Goal: Transaction & Acquisition: Subscribe to service/newsletter

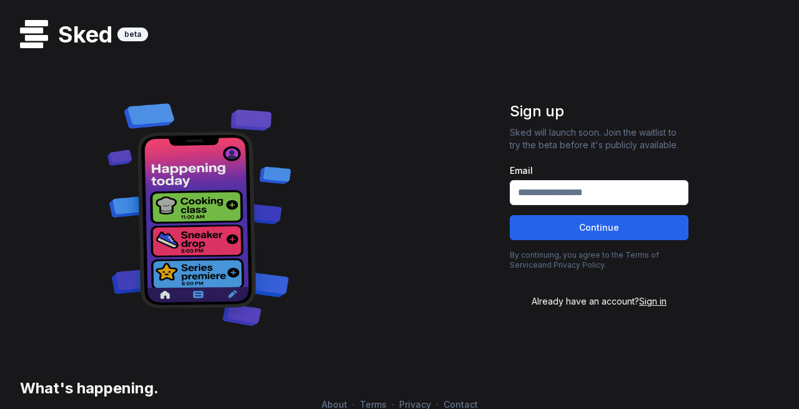
click at [554, 192] on input "Email" at bounding box center [599, 192] width 179 height 25
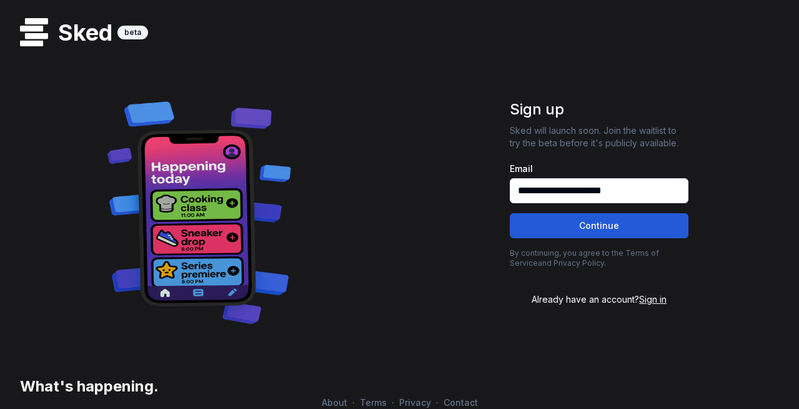
type input "**********"
click at [604, 224] on button "Continue" at bounding box center [599, 225] width 179 height 25
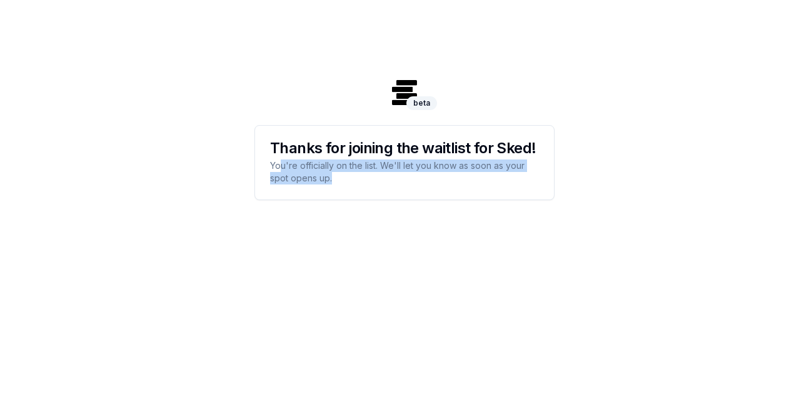
drag, startPoint x: 282, startPoint y: 170, endPoint x: 458, endPoint y: 177, distance: 175.7
click at [458, 177] on p "You're officially on the list. We'll let you know as soon as your spot opens up." at bounding box center [404, 171] width 269 height 25
click at [406, 192] on div "Thanks for joining the waitlist for Sked! You're officially on the list. We'll …" at bounding box center [404, 163] width 299 height 74
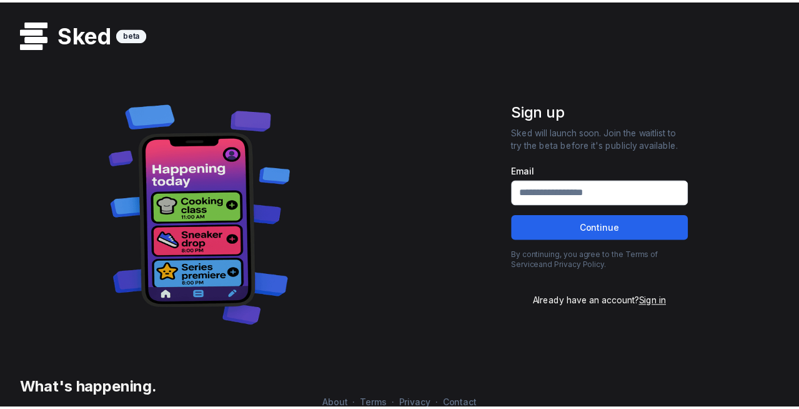
scroll to position [2, 0]
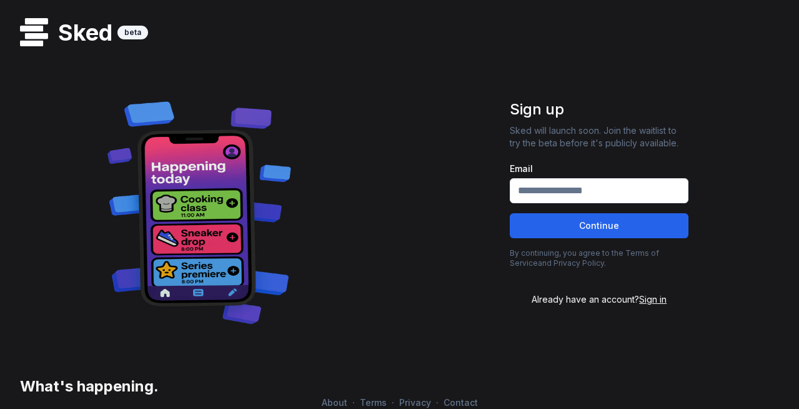
click at [649, 301] on span "Sign in" at bounding box center [652, 299] width 27 height 11
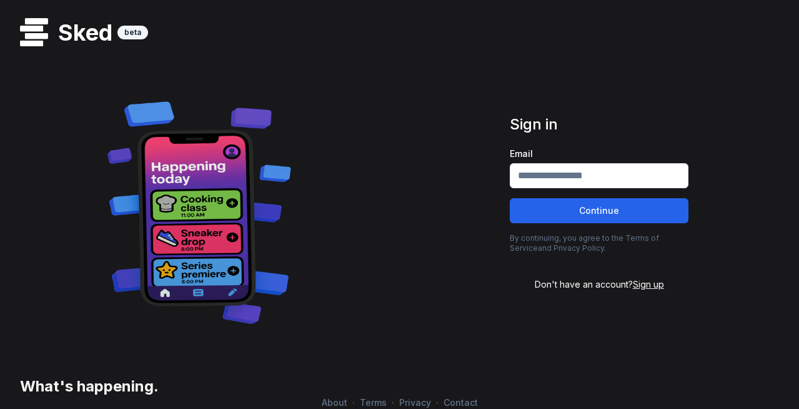
click at [547, 179] on input "Email" at bounding box center [599, 175] width 179 height 25
type input "**********"
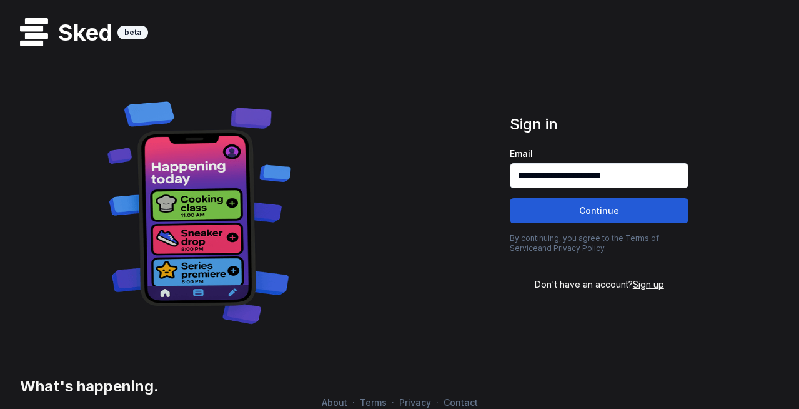
click at [576, 215] on button "Continue" at bounding box center [599, 210] width 179 height 25
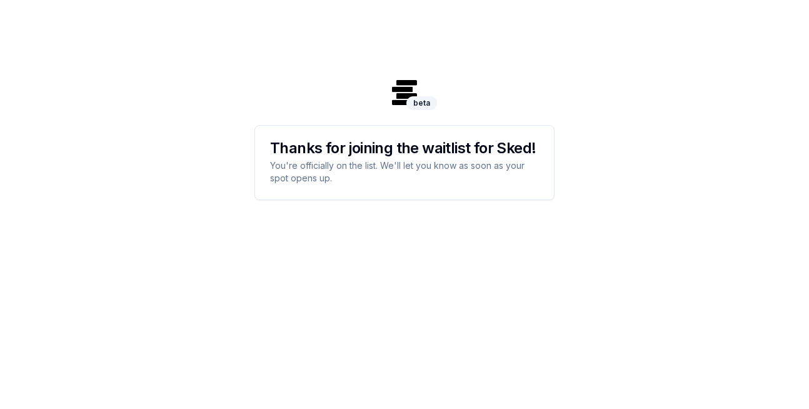
click at [323, 179] on p "You're officially on the list. We'll let you know as soon as your spot opens up." at bounding box center [404, 171] width 269 height 25
click at [419, 102] on div "beta" at bounding box center [421, 103] width 31 height 14
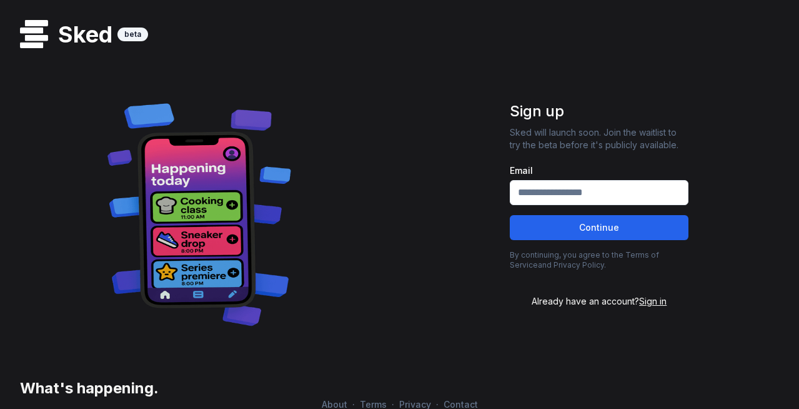
click at [539, 182] on input "Email" at bounding box center [599, 192] width 179 height 25
type input "**********"
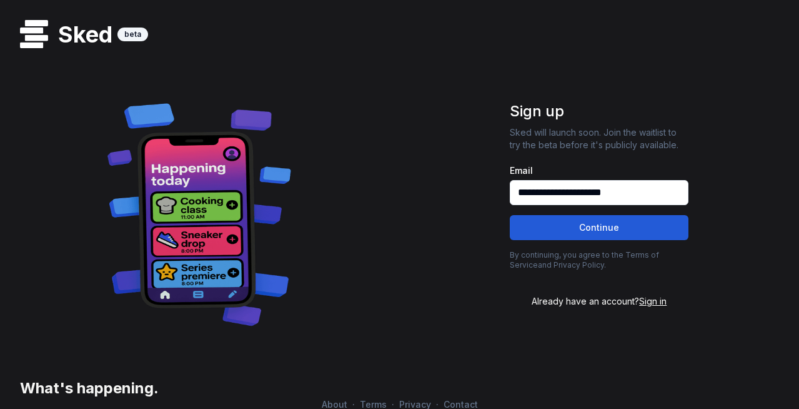
click at [577, 231] on button "Continue" at bounding box center [599, 227] width 179 height 25
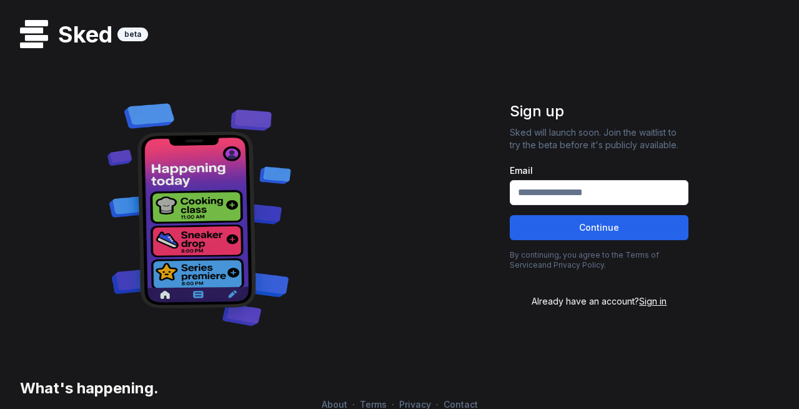
scroll to position [2, 0]
